Goal: Task Accomplishment & Management: Manage account settings

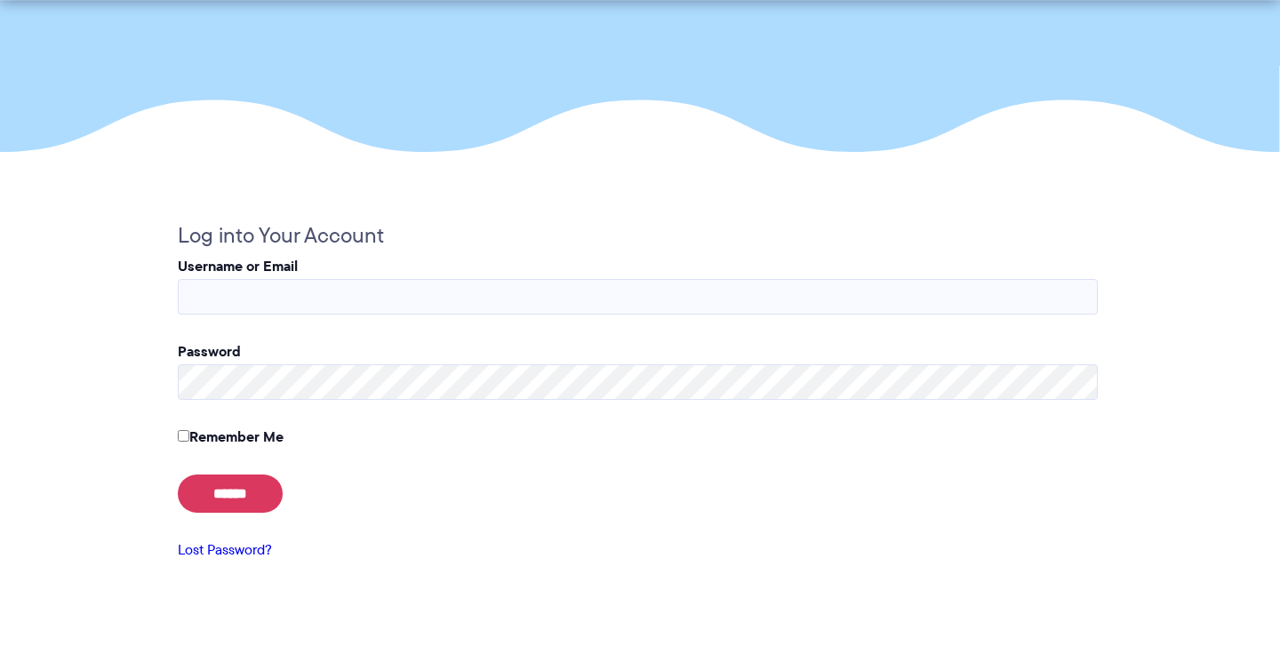
scroll to position [298, 0]
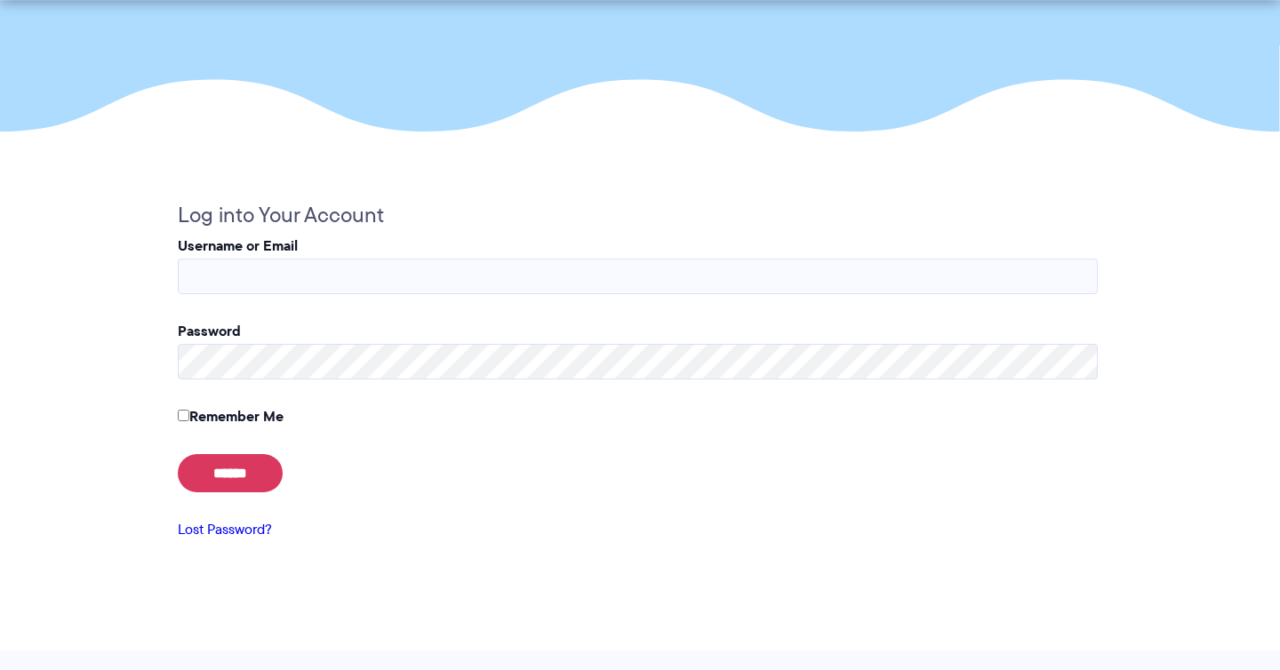
click at [237, 537] on link "Lost Password?" at bounding box center [225, 529] width 94 height 20
